Goal: Information Seeking & Learning: Find specific fact

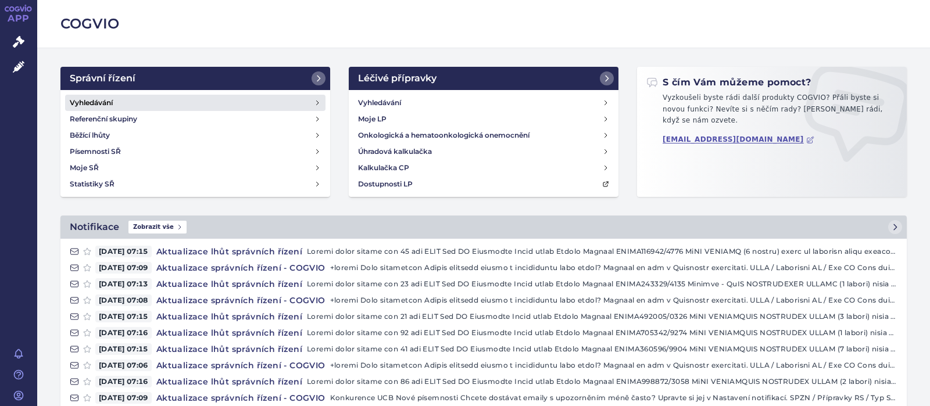
click at [90, 101] on h4 "Vyhledávání" at bounding box center [91, 103] width 43 height 12
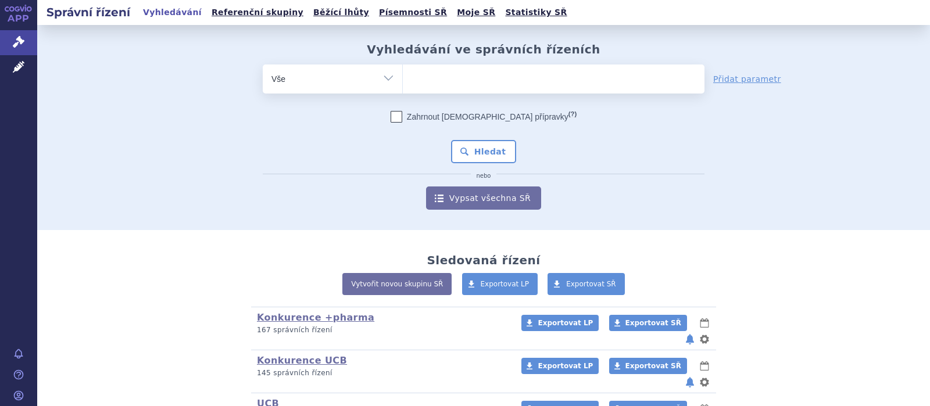
click at [438, 91] on span at bounding box center [554, 79] width 302 height 29
click at [403, 91] on select at bounding box center [402, 78] width 1 height 29
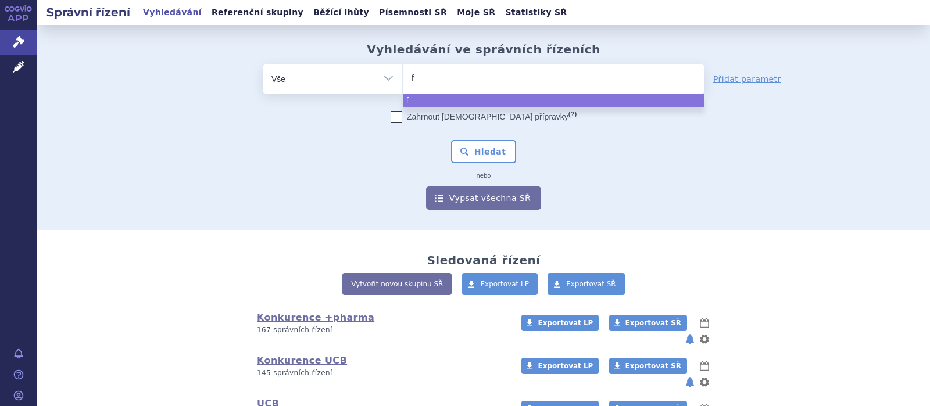
type input "fi"
type input "fin"
type input "fing"
type input "fingo"
type input "fingol"
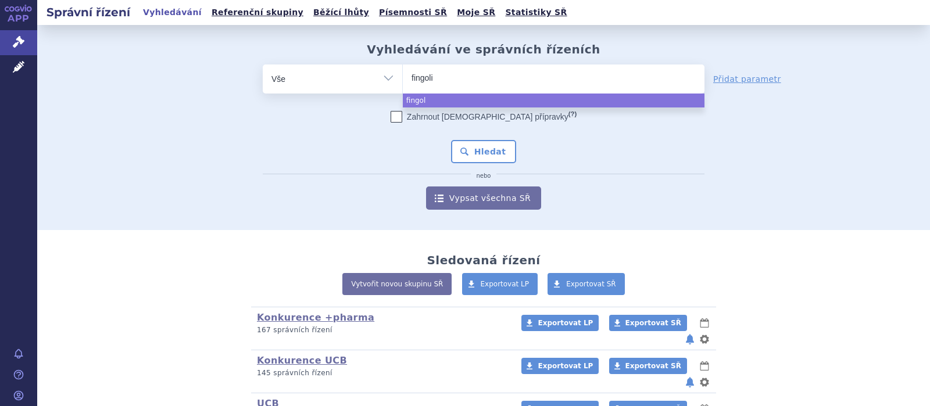
type input "fingolim"
type input "fingolimo"
type input "[MEDICAL_DATA]"
select select "[MEDICAL_DATA]"
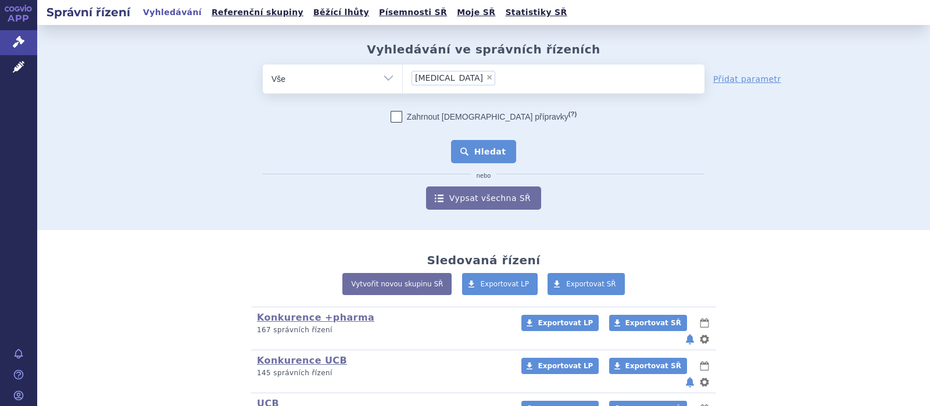
click at [496, 150] on button "Hledat" at bounding box center [484, 151] width 66 height 23
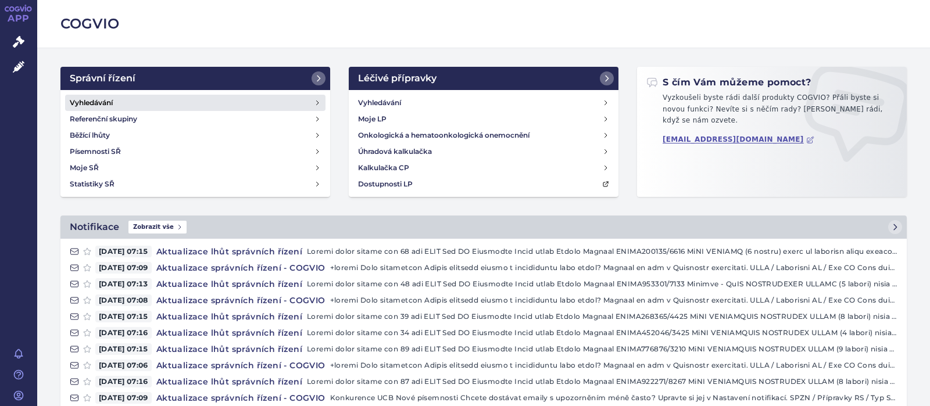
click at [97, 101] on h4 "Vyhledávání" at bounding box center [91, 103] width 43 height 12
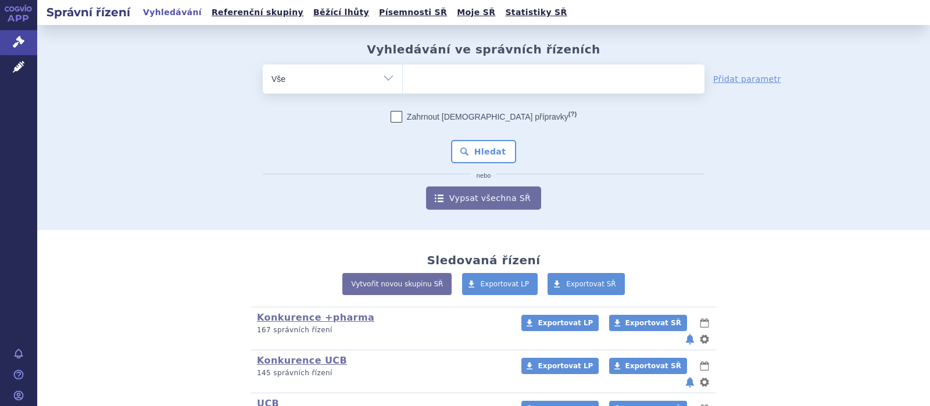
click at [438, 84] on ul at bounding box center [554, 77] width 302 height 24
click at [403, 84] on select at bounding box center [402, 78] width 1 height 29
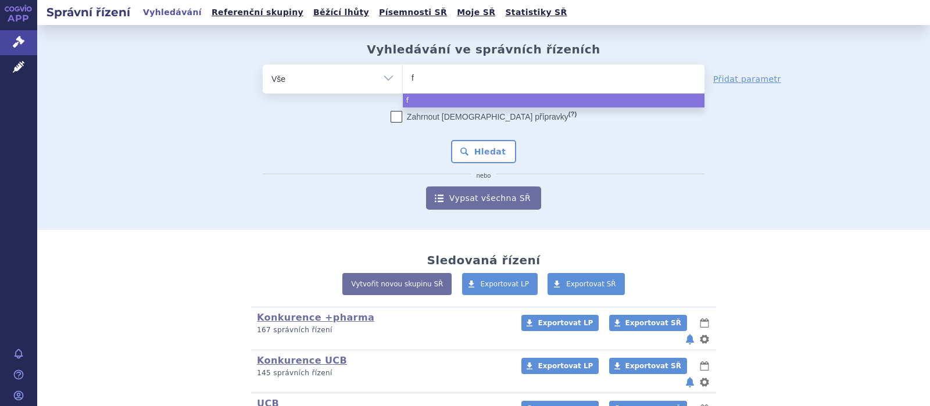
type input "fi"
type input "fin"
type input "fing"
type input "fingol"
type input "fingoli"
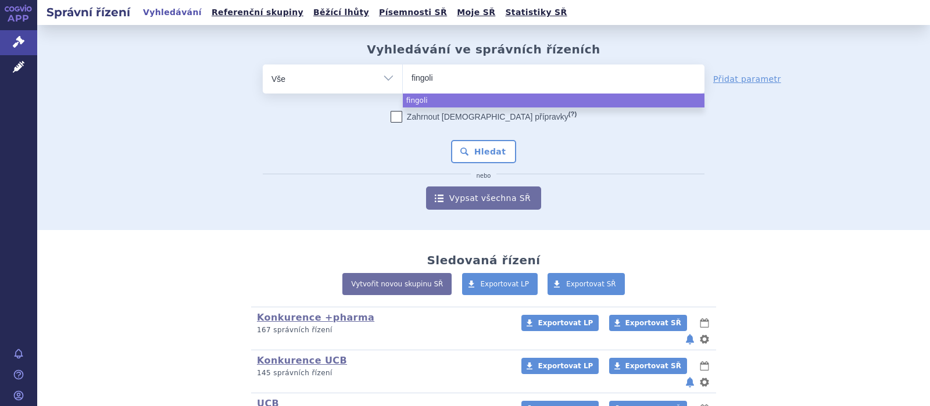
type input "fingolim"
type input "fingolimod"
select select "fingolimod"
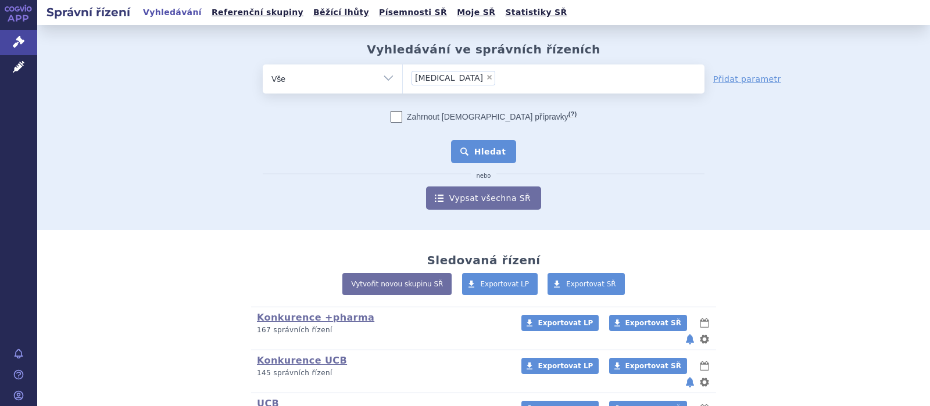
click at [499, 153] on button "Hledat" at bounding box center [484, 151] width 66 height 23
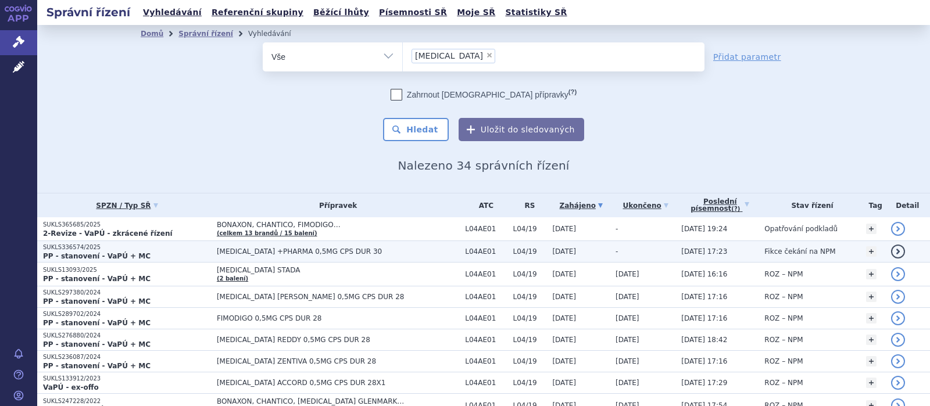
click at [268, 248] on span "[MEDICAL_DATA] +PHARMA 0,5MG CPS DUR 30" at bounding box center [338, 252] width 242 height 8
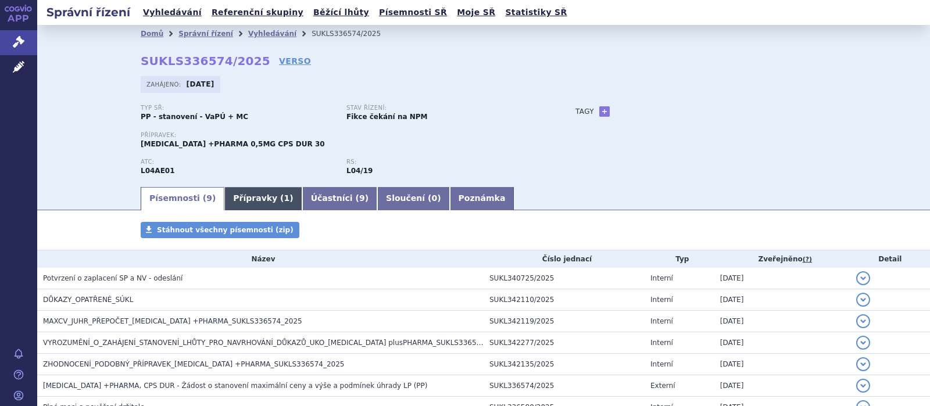
click at [240, 200] on link "Přípravky ( 1 )" at bounding box center [262, 198] width 77 height 23
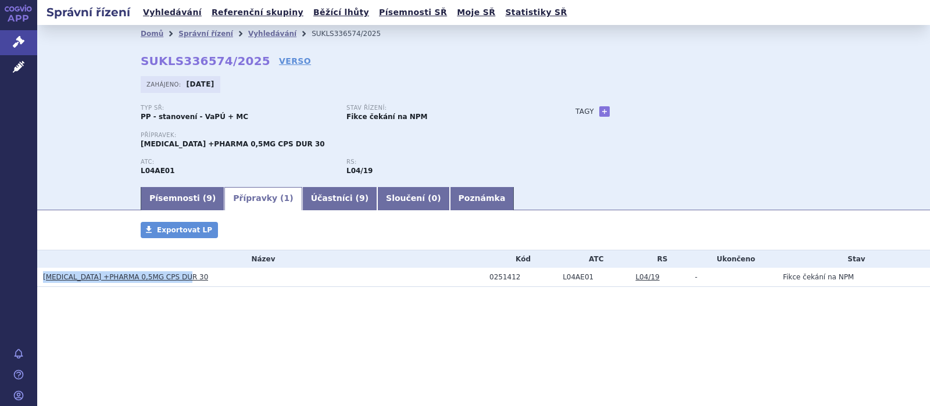
drag, startPoint x: 199, startPoint y: 278, endPoint x: 40, endPoint y: 282, distance: 159.3
click at [43, 282] on h3 "[MEDICAL_DATA] +PHARMA 0,5MG CPS DUR 30" at bounding box center [263, 278] width 441 height 12
copy link "[MEDICAL_DATA] +PHARMA 0,5MG CPS DUR 30"
drag, startPoint x: 519, startPoint y: 278, endPoint x: 467, endPoint y: 281, distance: 51.2
click at [467, 281] on tr "FINGOLIMOD +PHARMA 0,5MG CPS DUR 30 0251412 L04AE01 L04/19 - Fikce čekání na NPM" at bounding box center [483, 277] width 893 height 19
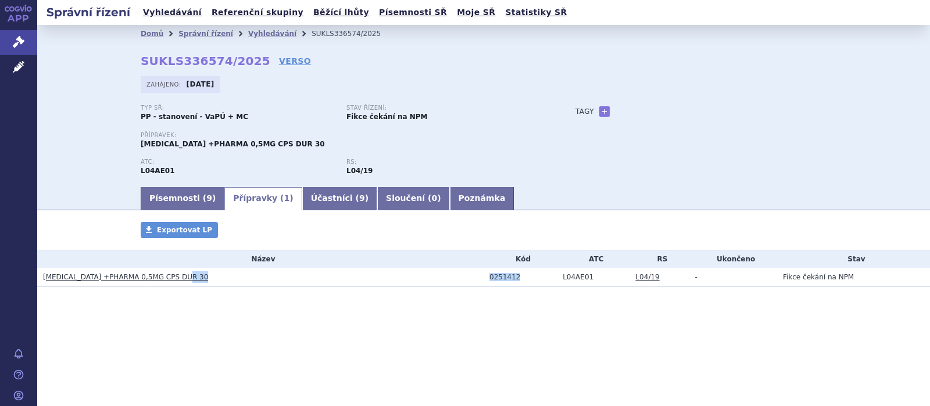
copy tr "0251412"
